Goal: Check status: Check status

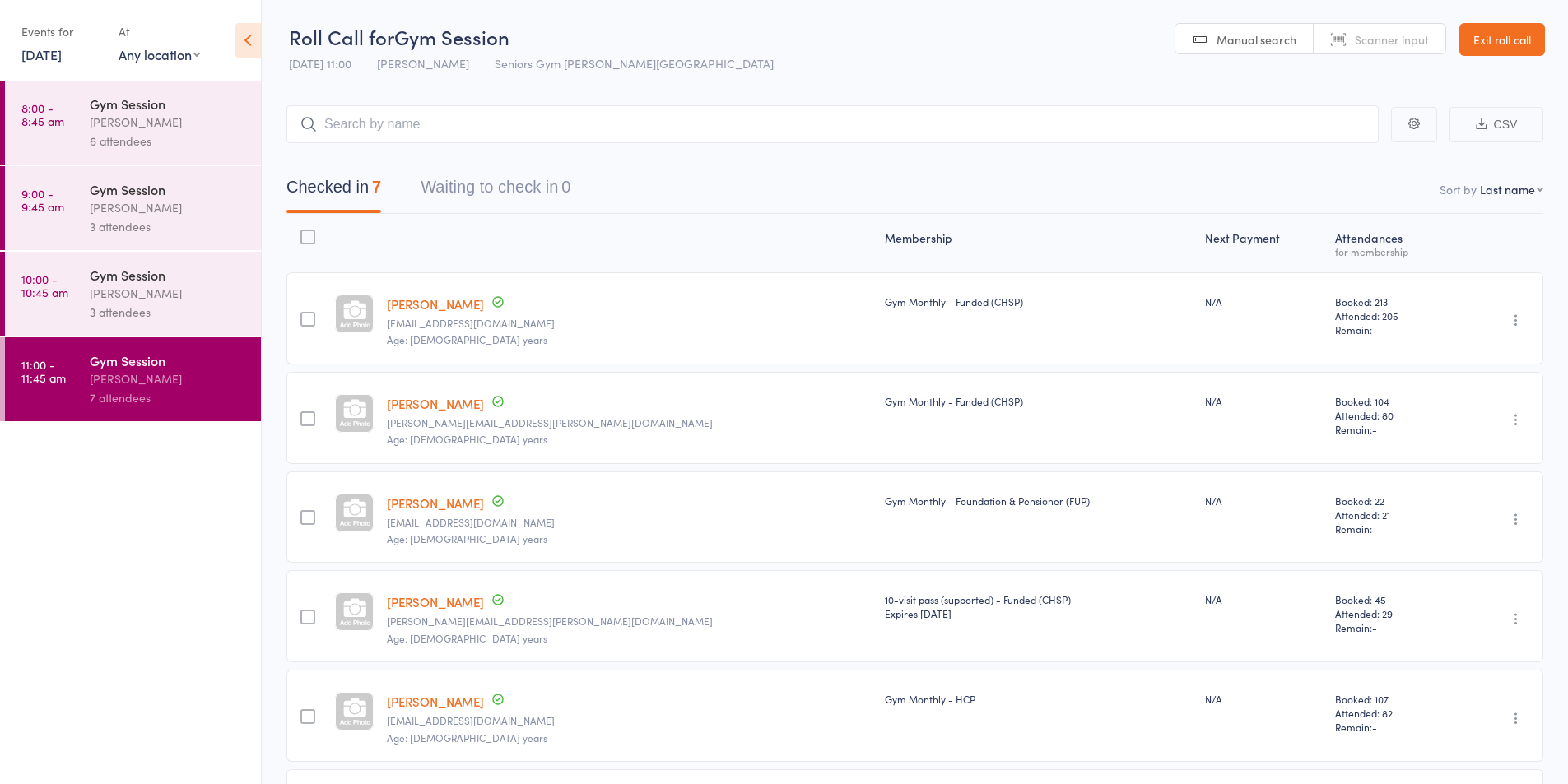
click at [62, 51] on link "[DATE]" at bounding box center [41, 54] width 40 height 18
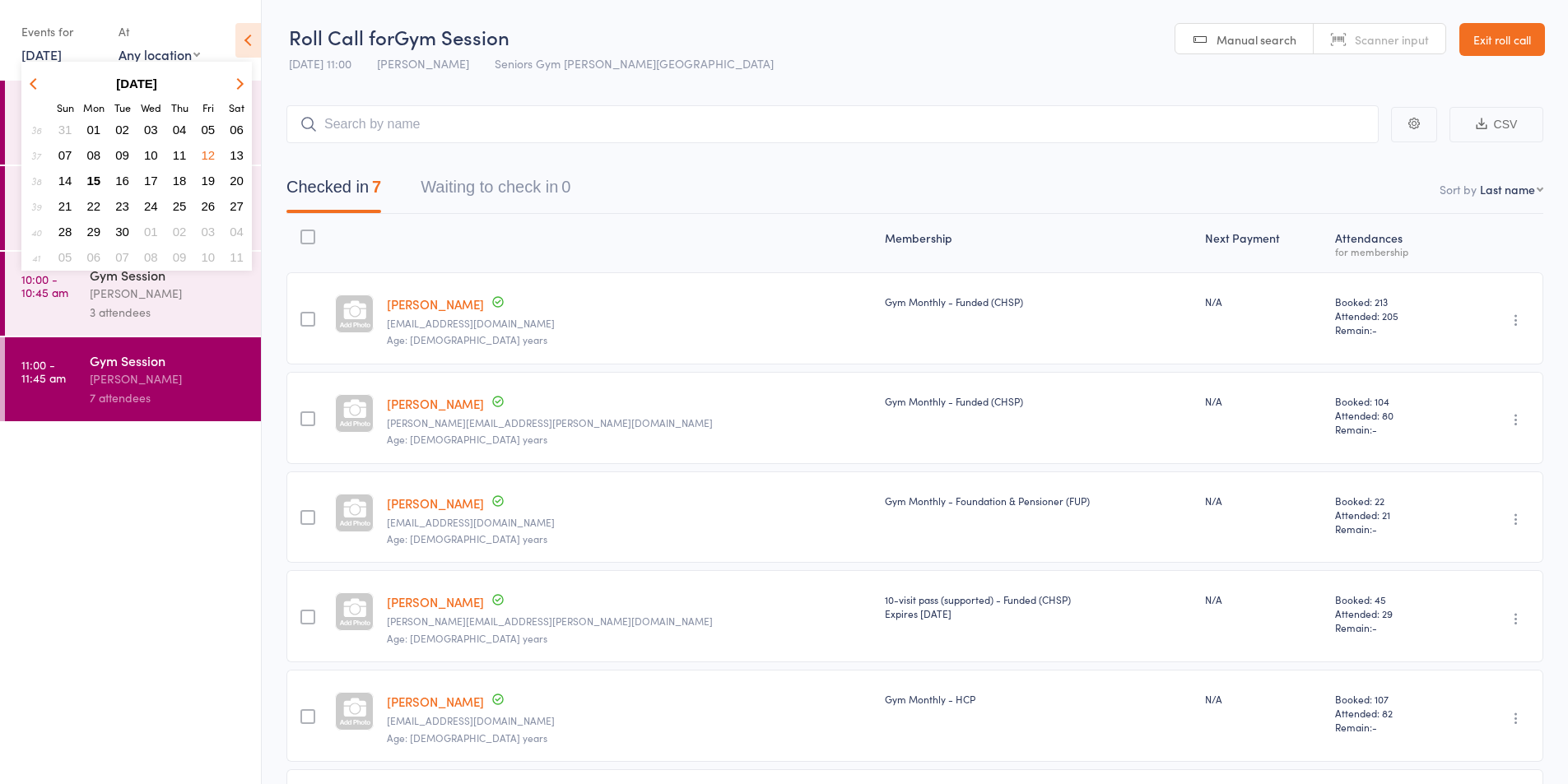
click at [100, 185] on span "15" at bounding box center [94, 180] width 14 height 14
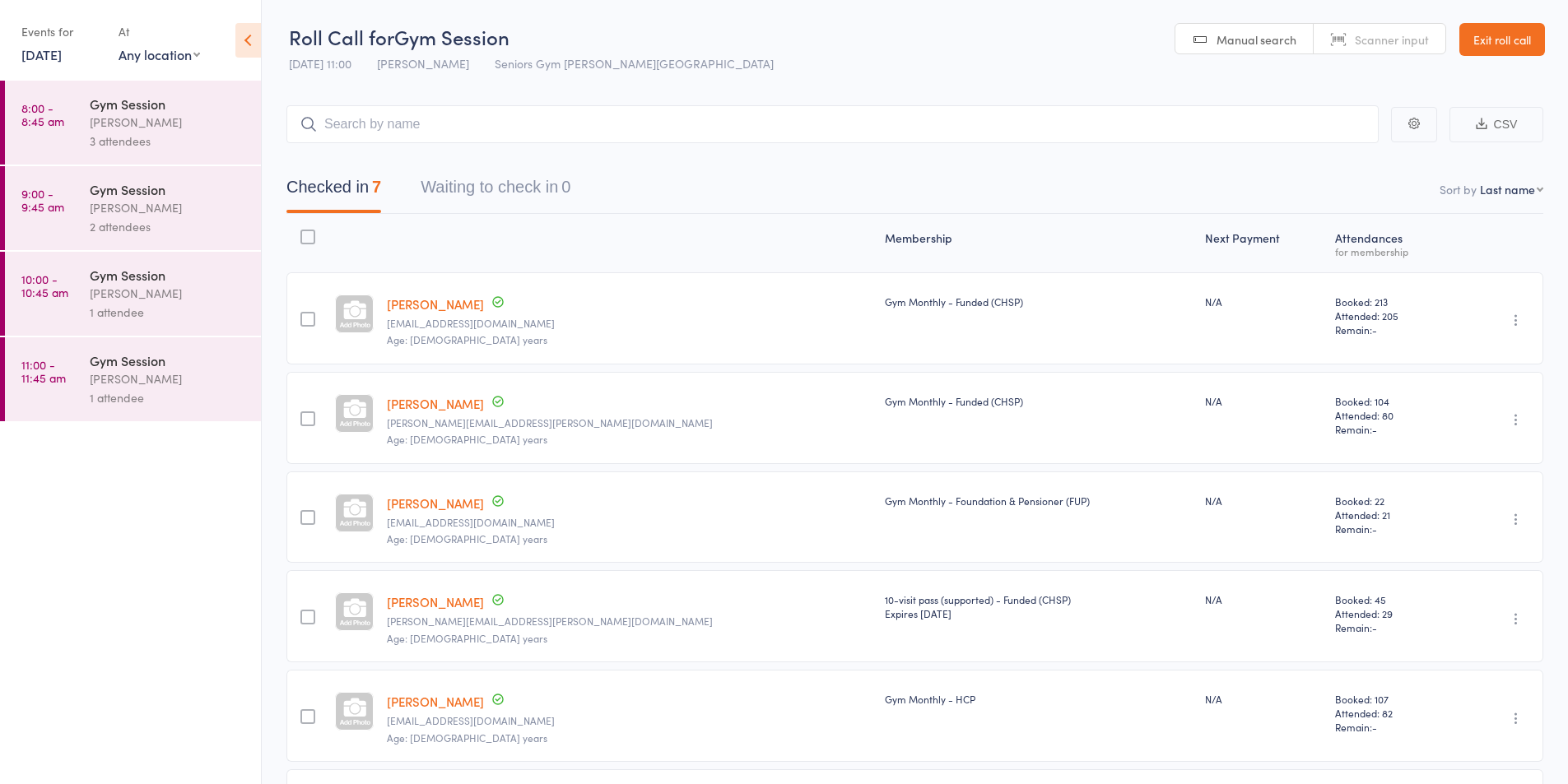
click at [134, 121] on div "[PERSON_NAME]" at bounding box center [168, 121] width 158 height 18
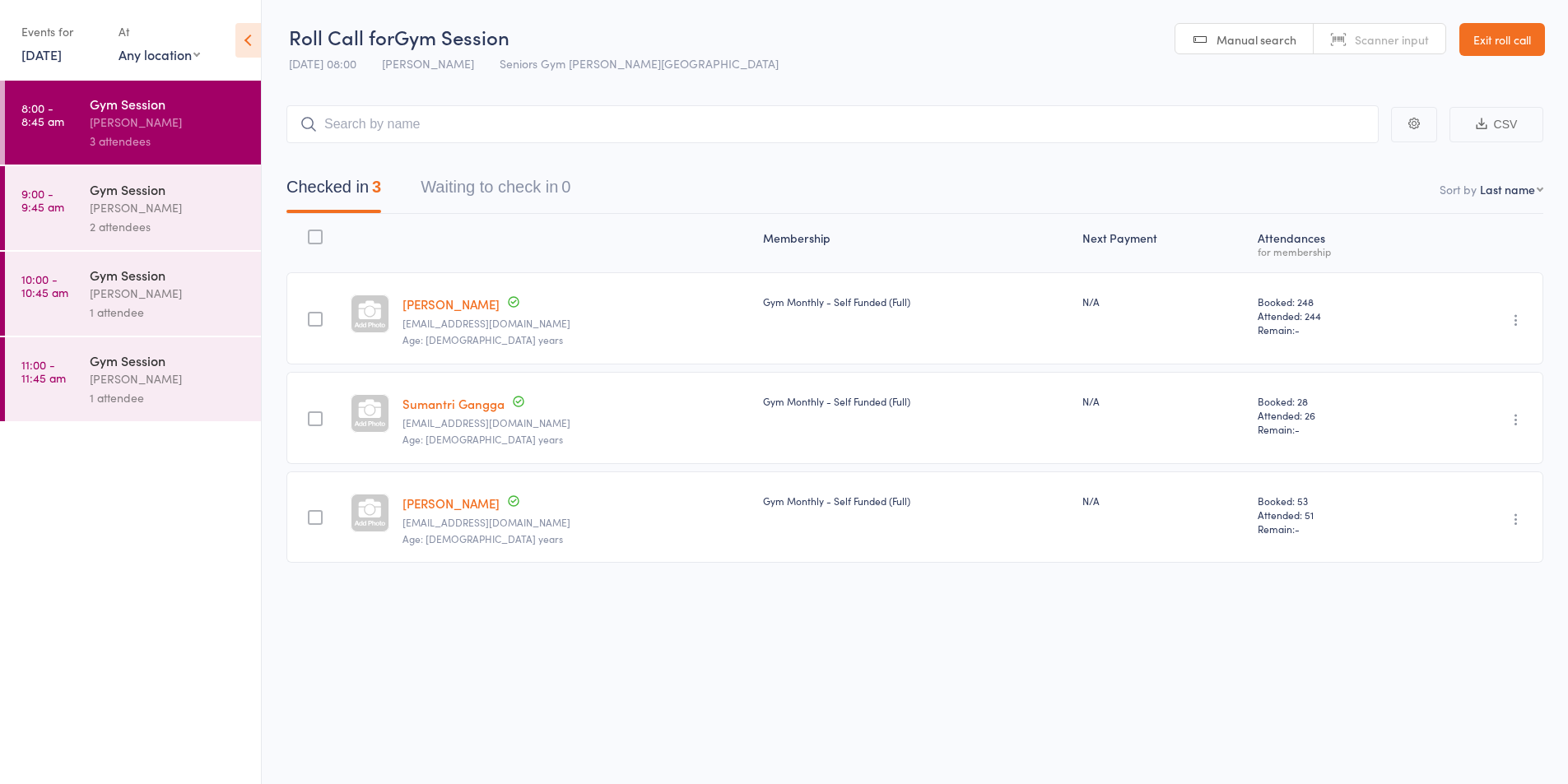
click at [183, 198] on div "[PERSON_NAME]" at bounding box center [168, 207] width 158 height 18
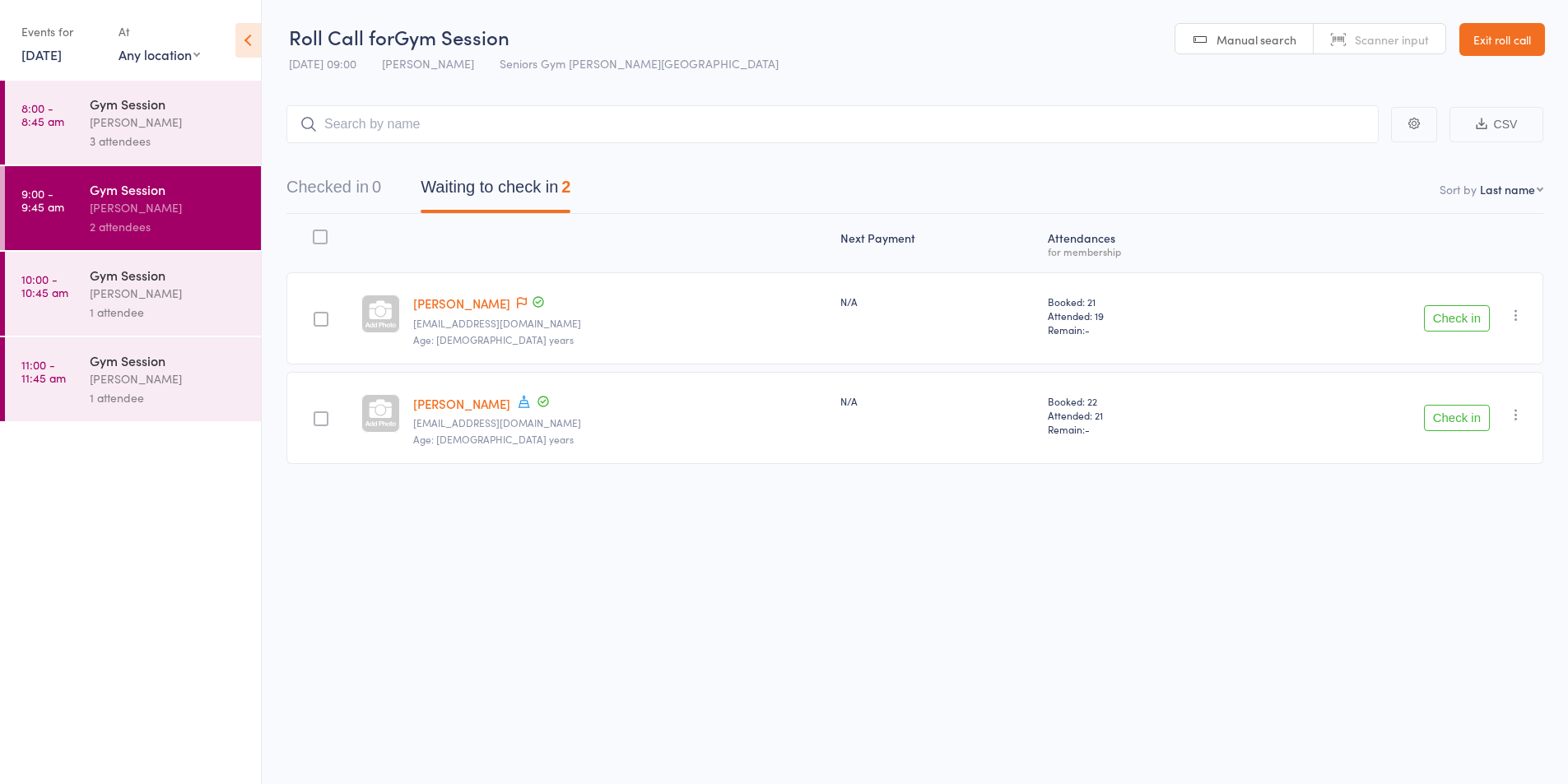
click at [166, 304] on div "1 attendee" at bounding box center [168, 311] width 158 height 18
